Goal: Task Accomplishment & Management: Manage account settings

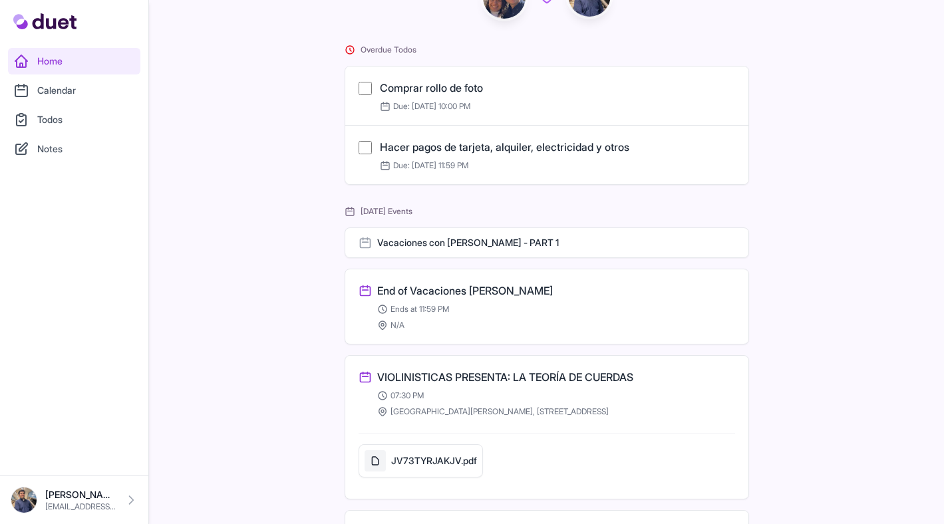
scroll to position [106, 0]
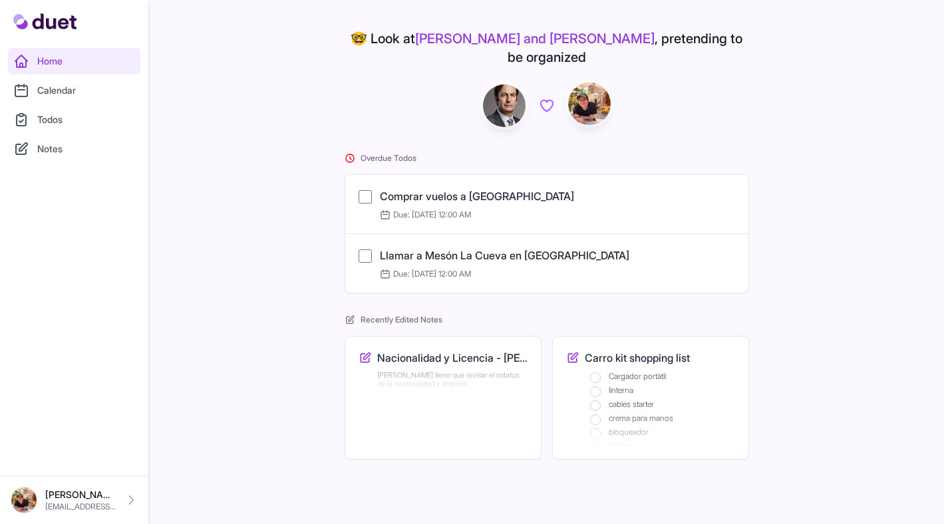
click at [447, 359] on div "Edit Nacionalidad y Licencia - Aixa" at bounding box center [452, 375] width 150 height 32
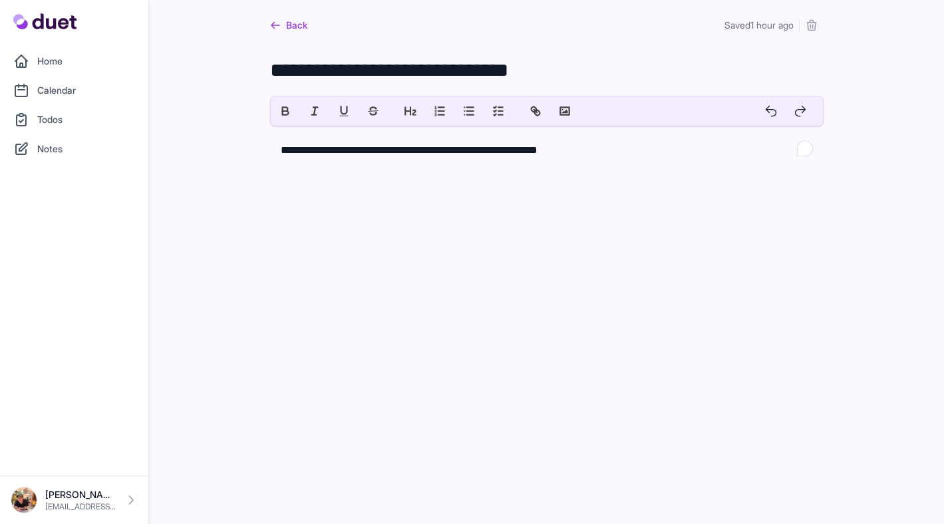
click at [807, 29] on icon "submit" at bounding box center [811, 26] width 9 height 10
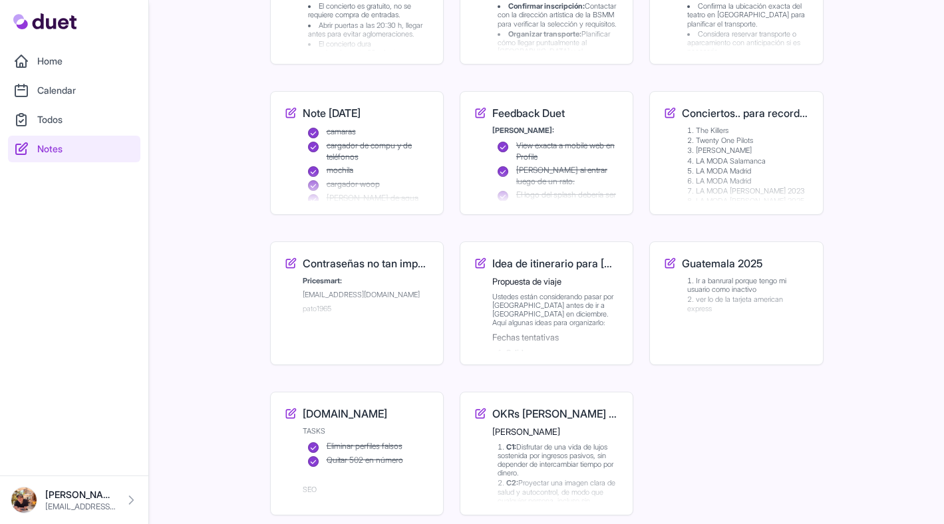
scroll to position [936, 0]
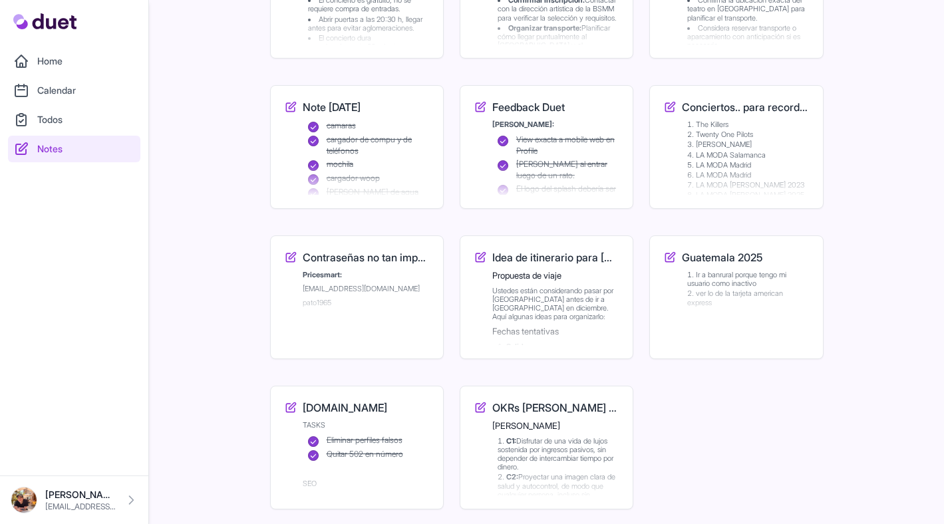
click at [750, 151] on li "LA MODA Salamanca" at bounding box center [748, 155] width 122 height 9
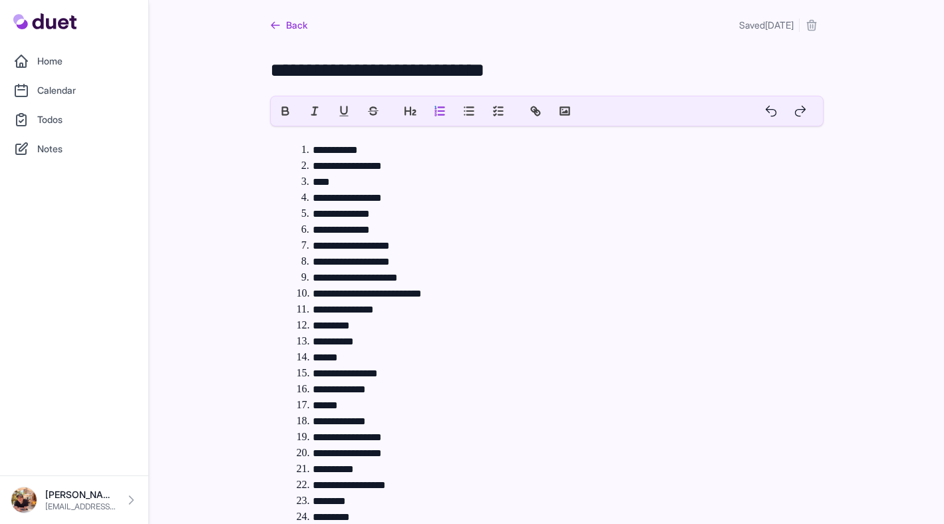
scroll to position [81, 0]
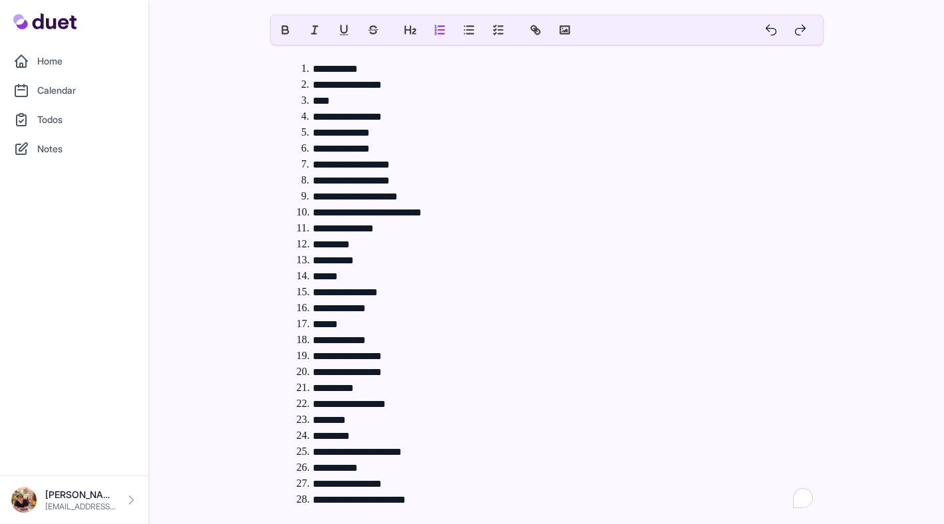
click at [432, 500] on li "**********" at bounding box center [555, 500] width 516 height 16
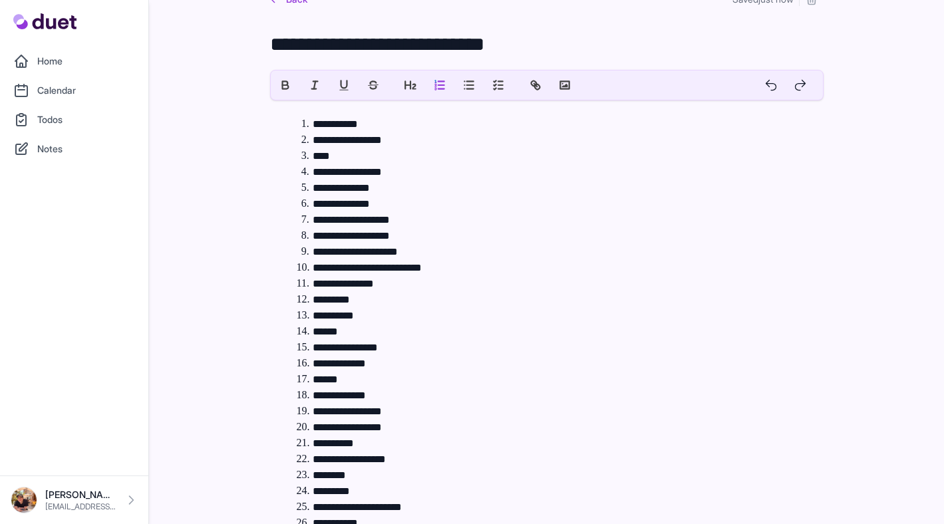
scroll to position [20, 0]
